Goal: Complete application form: Complete application form

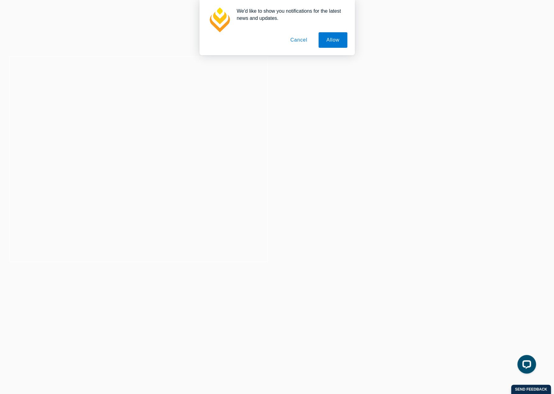
click at [293, 41] on button "Cancel" at bounding box center [298, 40] width 33 height 16
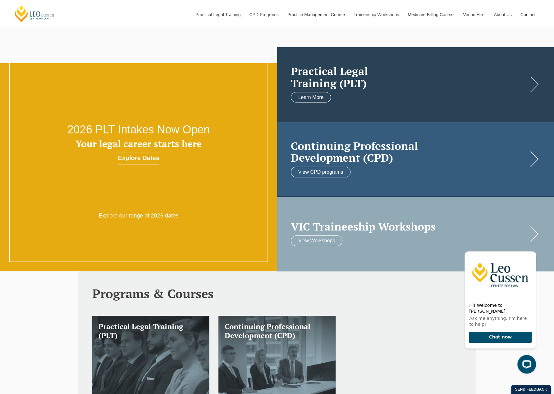
scroll to position [155, 0]
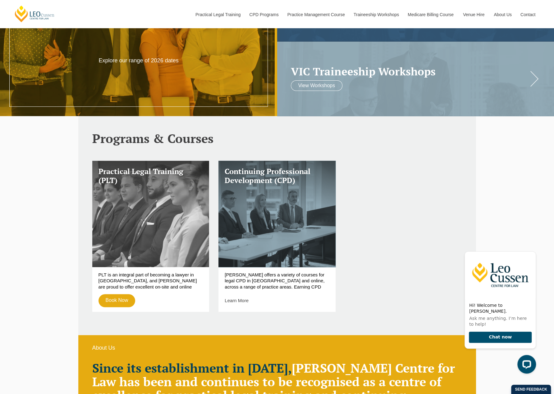
click at [184, 227] on link "Practical Legal Training (PLT)" at bounding box center [150, 214] width 117 height 107
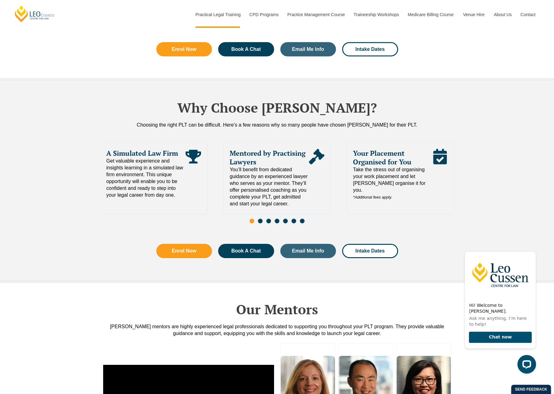
scroll to position [1397, 0]
